Goal: Check status: Check status

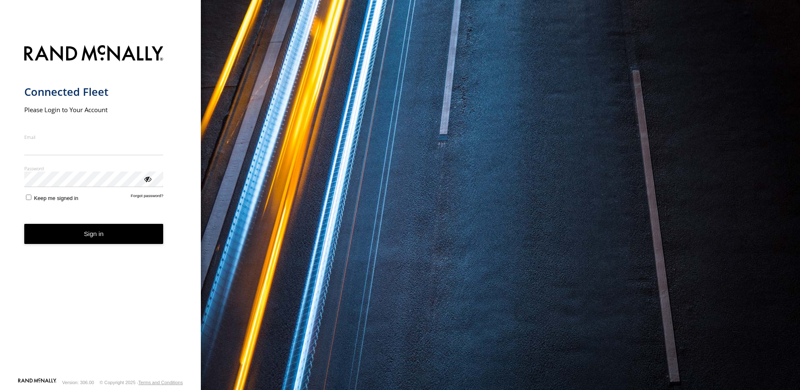
type input "**********"
click at [85, 239] on button "Sign in" at bounding box center [93, 234] width 139 height 21
click at [83, 232] on button "Sign in" at bounding box center [93, 234] width 139 height 21
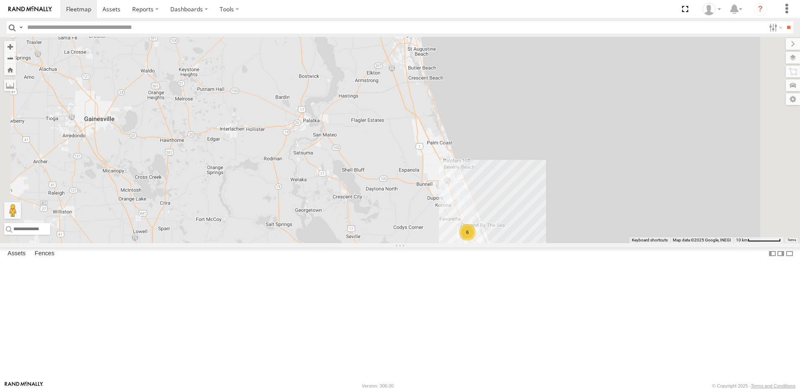
click at [0, 0] on div "TRUCK 45" at bounding box center [0, 0] width 0 height 0
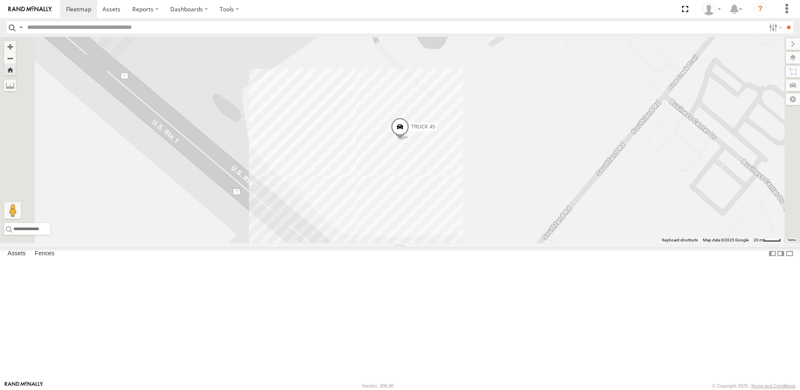
click at [0, 0] on div "TRUCK 58" at bounding box center [0, 0] width 0 height 0
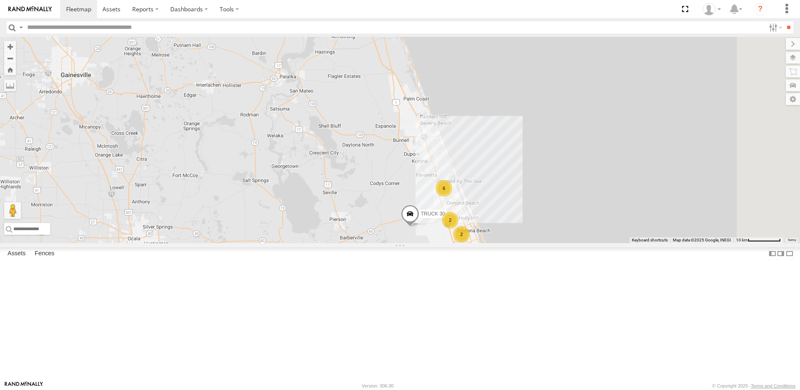
drag, startPoint x: 492, startPoint y: 308, endPoint x: 461, endPoint y: 261, distance: 55.6
click at [461, 243] on div "TRUCK 30 6 2 2 Truck 55" at bounding box center [400, 140] width 800 height 206
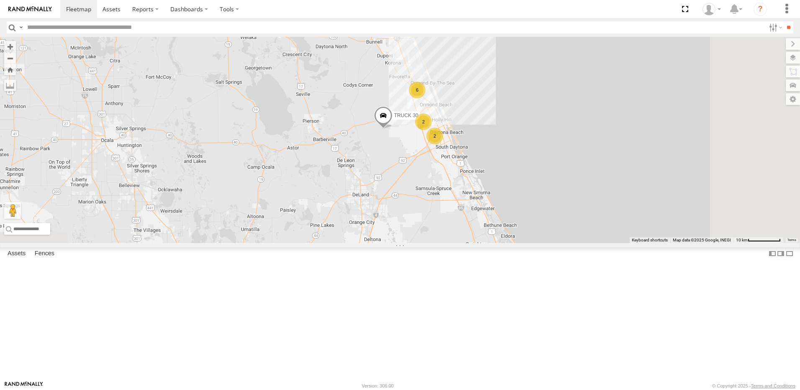
drag, startPoint x: 450, startPoint y: 273, endPoint x: 421, endPoint y: 173, distance: 104.5
click at [421, 173] on div "TRUCK 30 6 2 2 Truck 55" at bounding box center [400, 140] width 800 height 206
click at [443, 146] on div "2" at bounding box center [435, 137] width 17 height 17
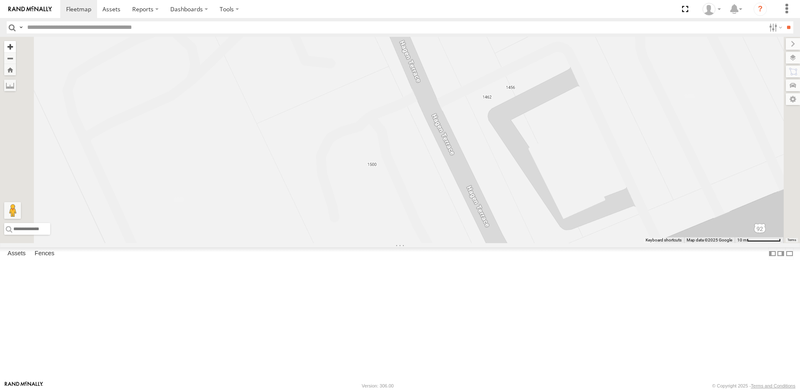
click at [16, 48] on button "Zoom in" at bounding box center [10, 46] width 12 height 11
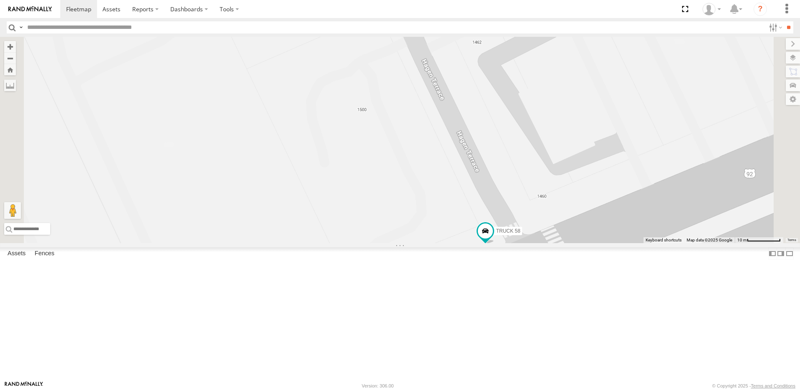
drag, startPoint x: 499, startPoint y: 342, endPoint x: 486, endPoint y: 281, distance: 62.7
click at [486, 243] on div "TRUCK 30 Truck 55 TRUCK 49 TRUCK 58" at bounding box center [400, 140] width 800 height 206
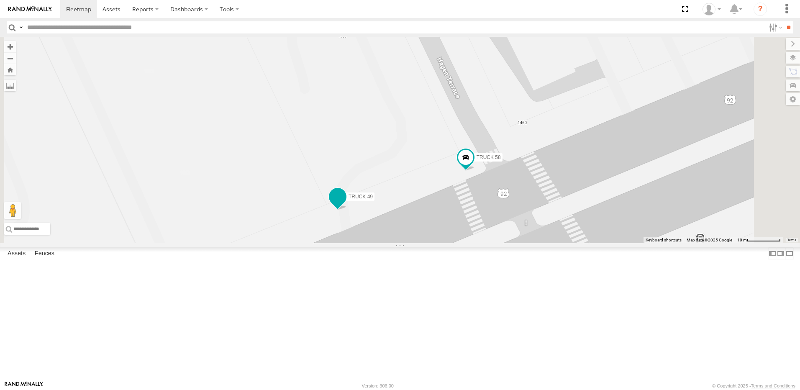
drag, startPoint x: 488, startPoint y: 339, endPoint x: 468, endPoint y: 255, distance: 85.8
click at [373, 200] on span "TRUCK 49" at bounding box center [361, 197] width 24 height 6
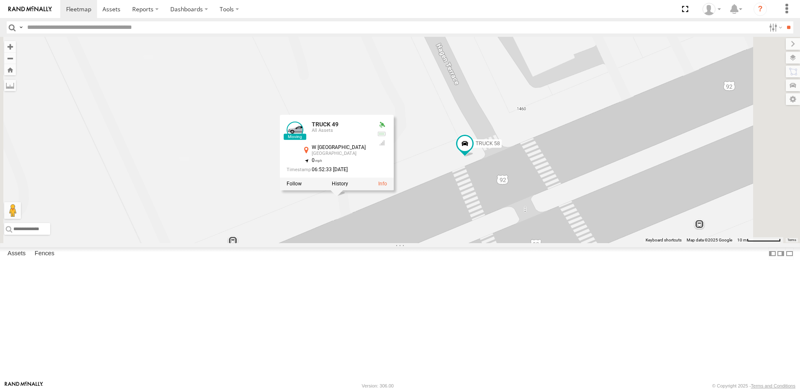
click at [317, 243] on div "TRUCK 30 Truck 55 TRUCK 49 TRUCK 58 TRUCK 49 All Assets W International Speedwa…" at bounding box center [400, 140] width 800 height 206
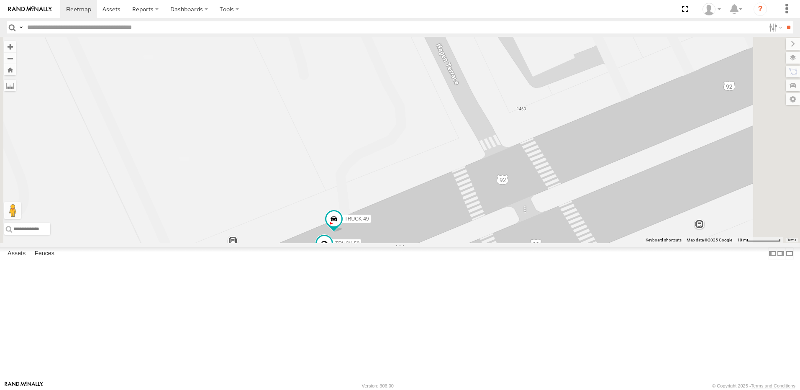
click at [317, 243] on div "TRUCK 30 Truck 55 TRUCK 49 TRUCK 58" at bounding box center [400, 140] width 800 height 206
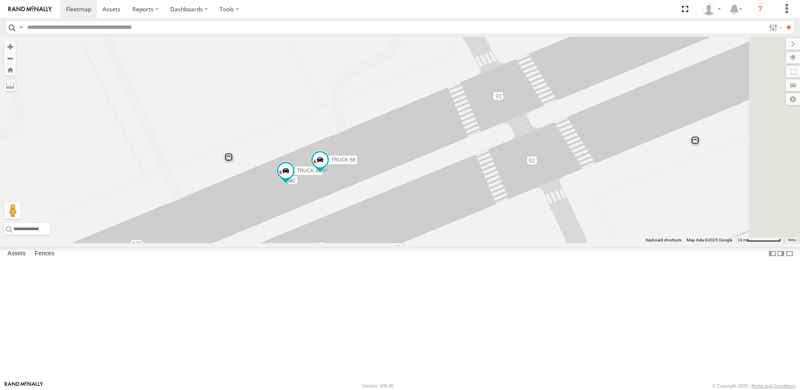
drag, startPoint x: 502, startPoint y: 319, endPoint x: 497, endPoint y: 232, distance: 86.8
click at [497, 232] on div "TRUCK 30 Truck 55 TRUCK 49 TRUCK 58" at bounding box center [400, 140] width 800 height 206
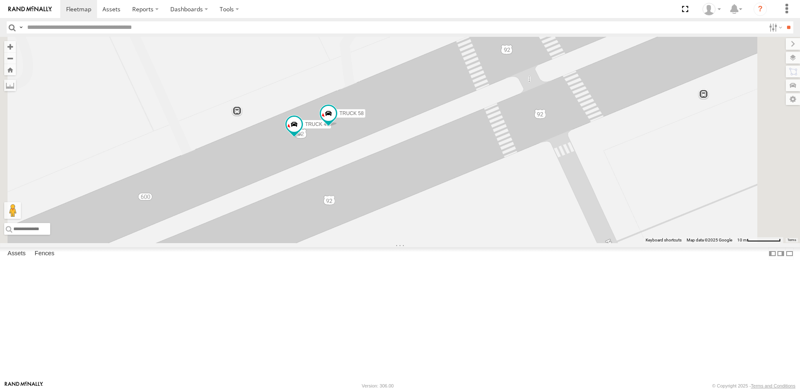
drag, startPoint x: 495, startPoint y: 296, endPoint x: 503, endPoint y: 250, distance: 46.8
click at [503, 243] on div "TRUCK 30 Truck 55 TRUCK 49 TRUCK 58" at bounding box center [400, 140] width 800 height 206
click at [16, 63] on button "Zoom out" at bounding box center [10, 58] width 12 height 12
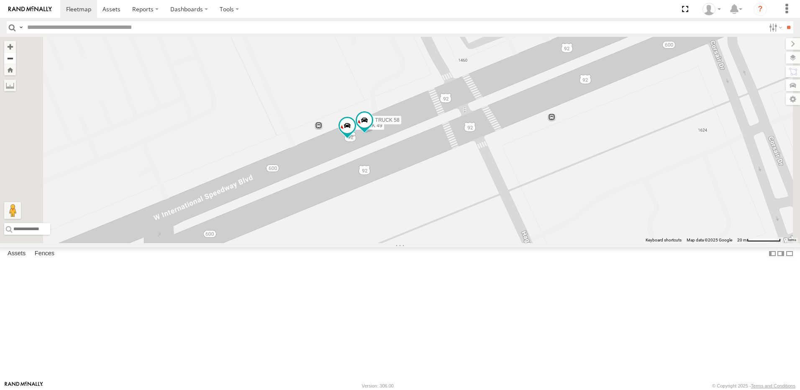
click at [16, 59] on button "Zoom out" at bounding box center [10, 58] width 12 height 12
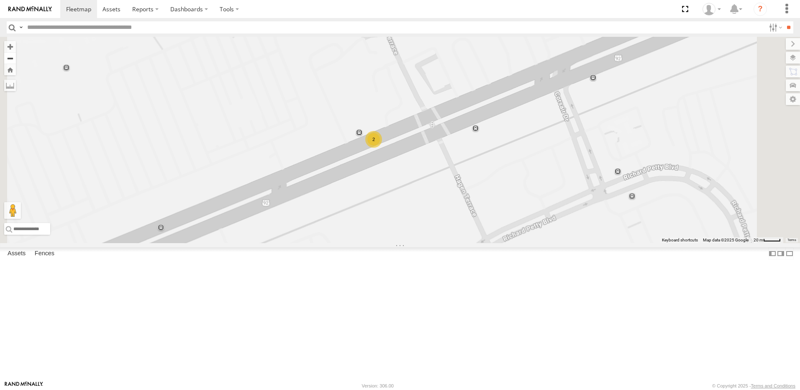
click at [16, 59] on button "Zoom out" at bounding box center [10, 58] width 12 height 12
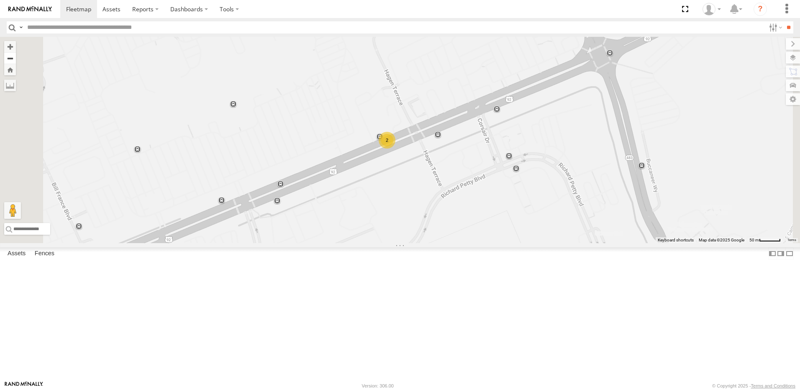
click at [16, 59] on button "Zoom out" at bounding box center [10, 58] width 12 height 12
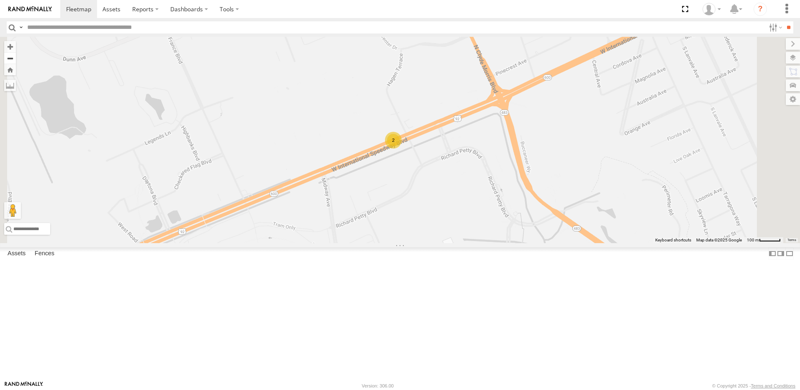
click at [16, 59] on button "Zoom out" at bounding box center [10, 58] width 12 height 12
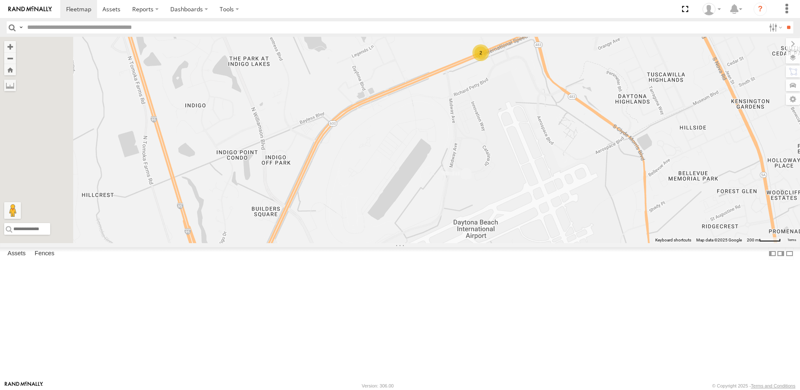
drag, startPoint x: 339, startPoint y: 237, endPoint x: 440, endPoint y: 135, distance: 143.8
click at [440, 135] on div "TRUCK 30 Truck 55 2" at bounding box center [400, 140] width 800 height 206
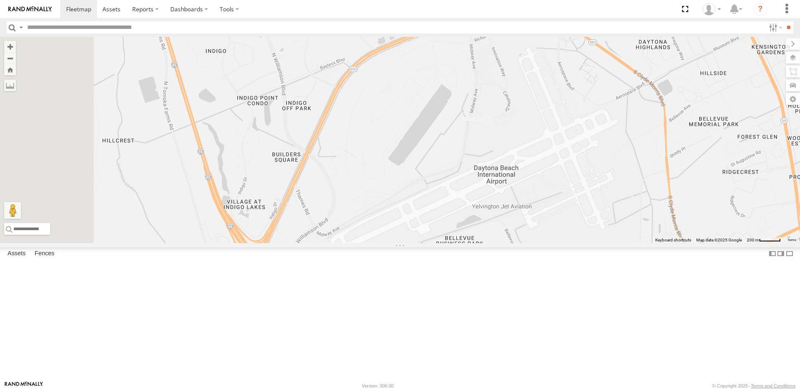
drag, startPoint x: 445, startPoint y: 272, endPoint x: 446, endPoint y: 223, distance: 49.4
click at [446, 223] on div "TRUCK 30 Truck 55 2" at bounding box center [400, 140] width 800 height 206
